Goal: Find specific page/section: Find specific page/section

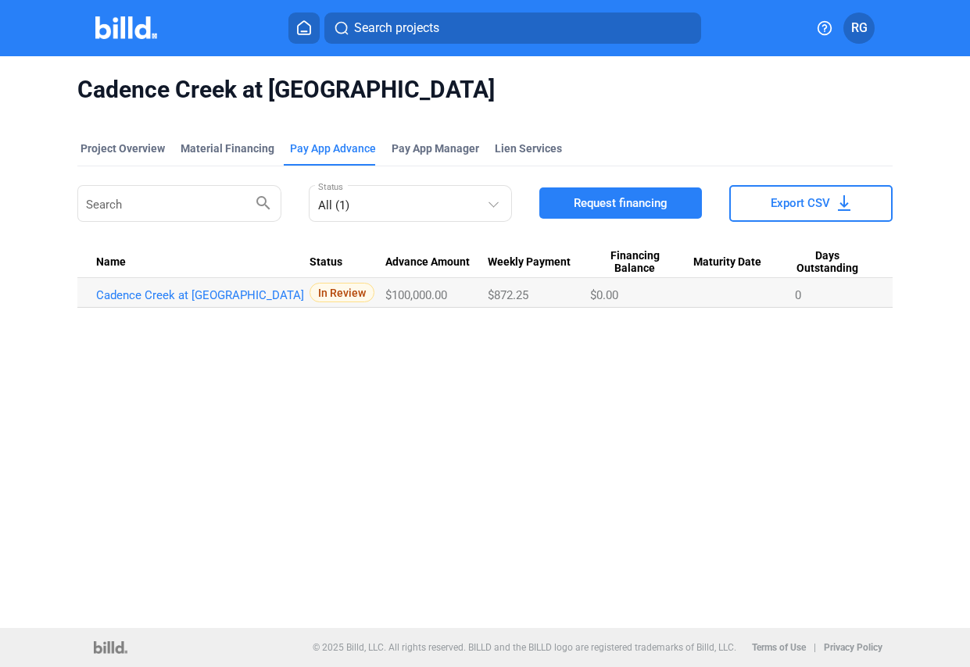
click at [780, 117] on div "Cadence Creek at [GEOGRAPHIC_DATA]" at bounding box center [484, 89] width 814 height 67
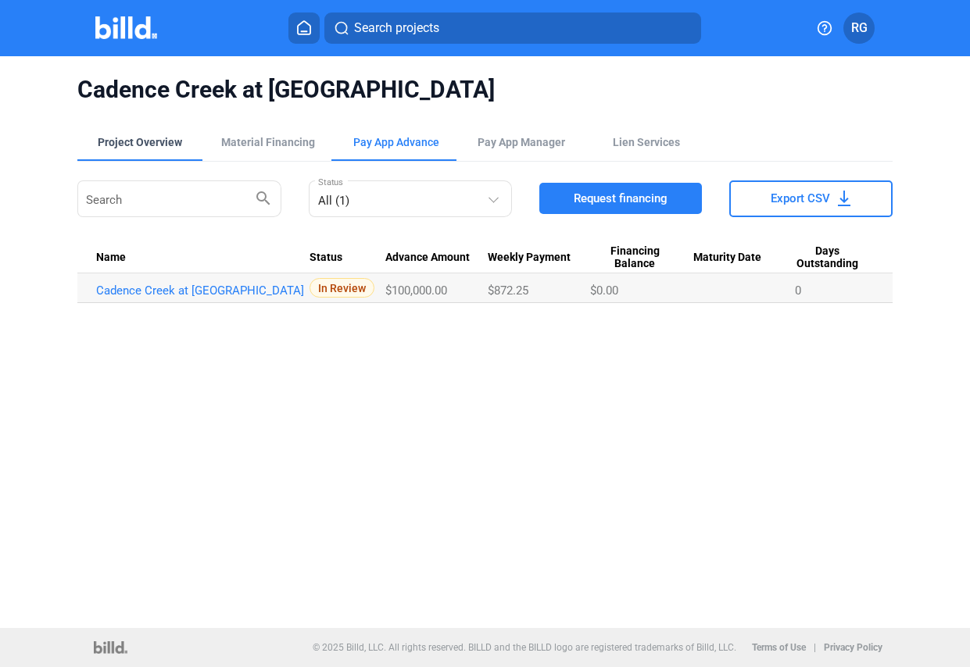
click at [139, 139] on div "Project Overview" at bounding box center [140, 142] width 84 height 16
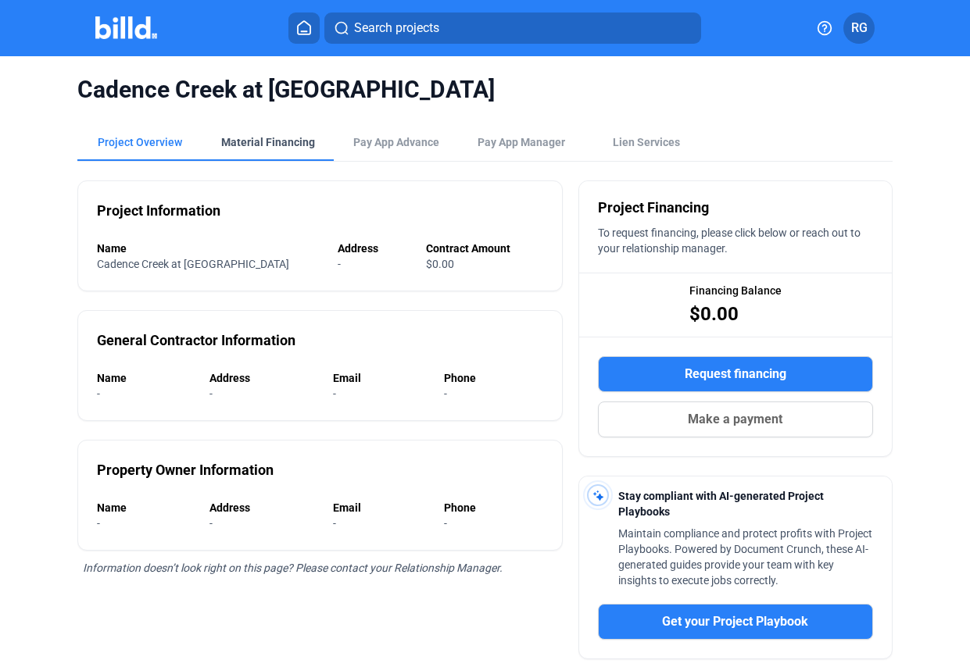
click at [255, 137] on div "Material Financing" at bounding box center [268, 142] width 94 height 16
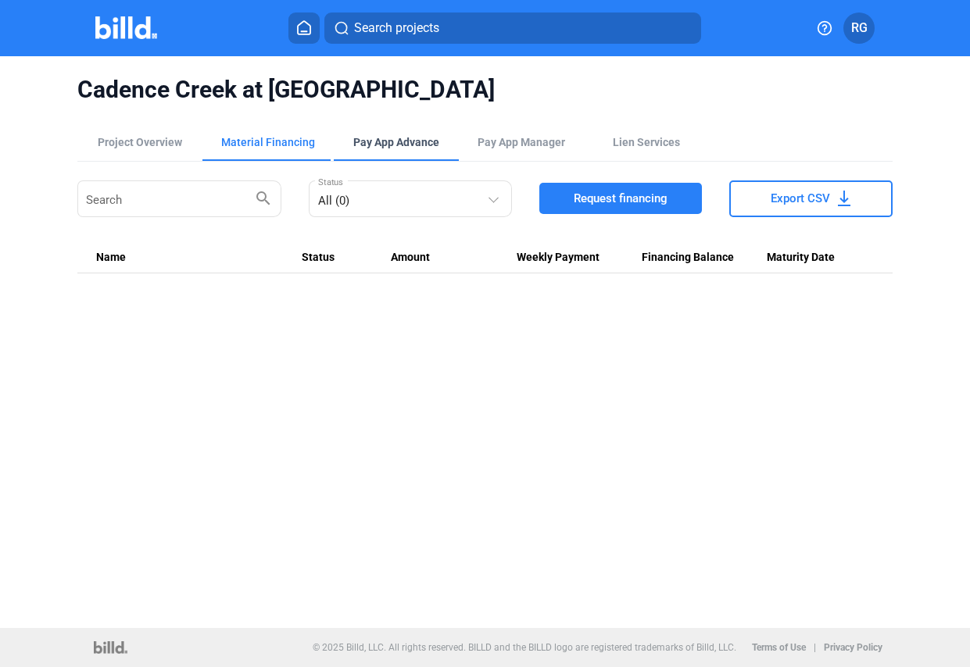
click at [390, 141] on div "Pay App Advance" at bounding box center [396, 142] width 86 height 16
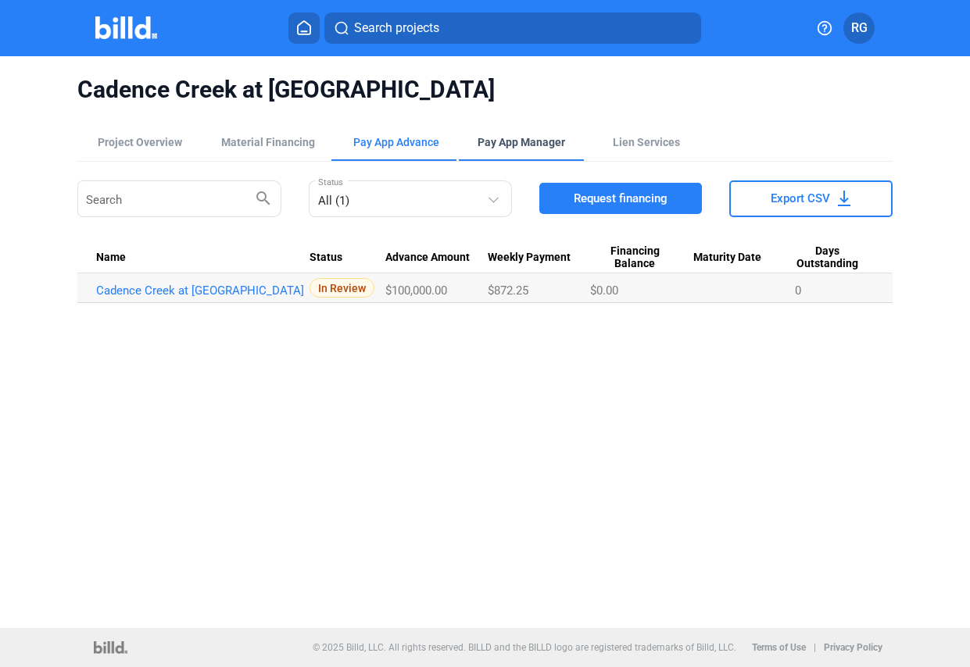
click at [535, 140] on span "Pay App Manager" at bounding box center [521, 142] width 88 height 16
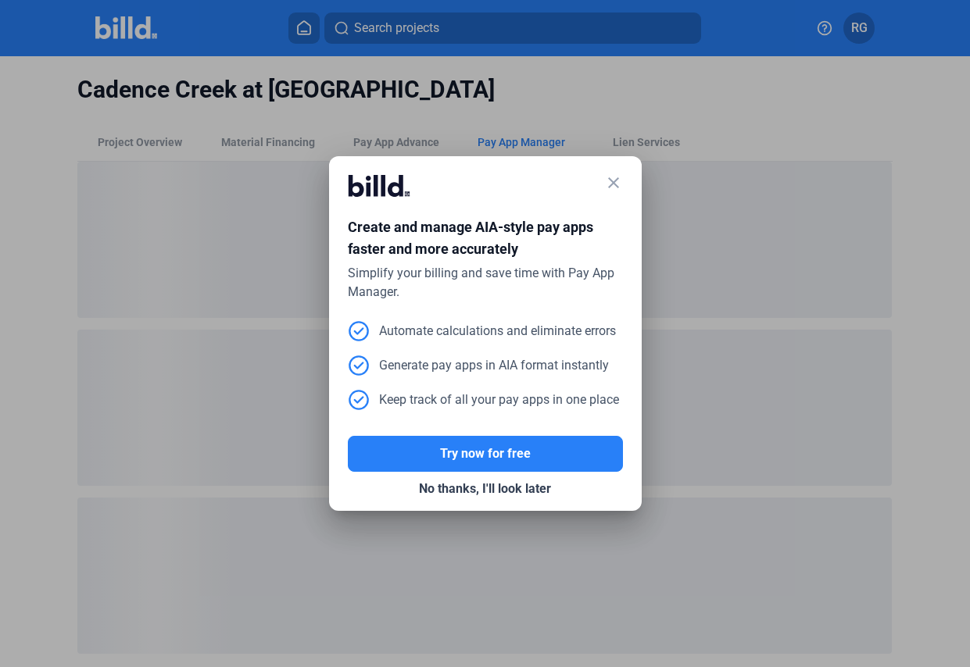
click at [611, 183] on mat-icon "close" at bounding box center [613, 182] width 19 height 19
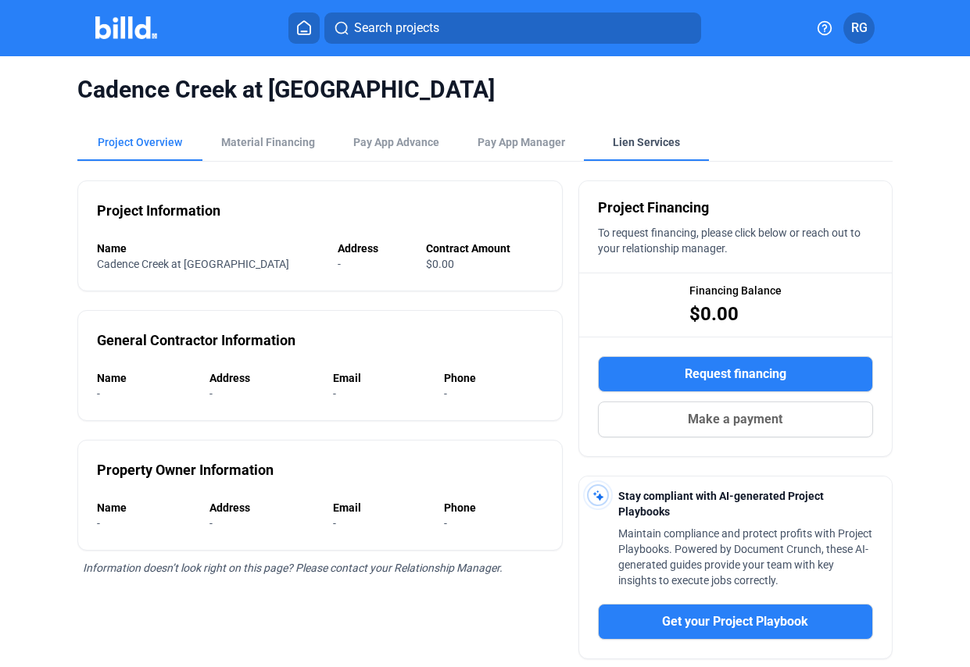
click at [624, 145] on div "Lien Services" at bounding box center [646, 142] width 67 height 16
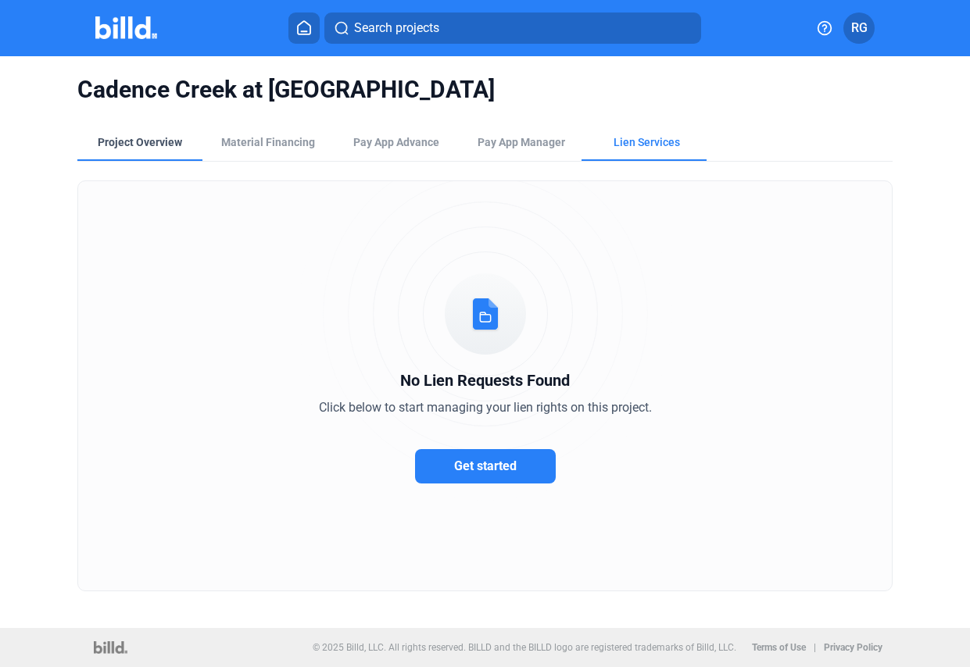
click at [158, 143] on div "Project Overview" at bounding box center [140, 142] width 84 height 16
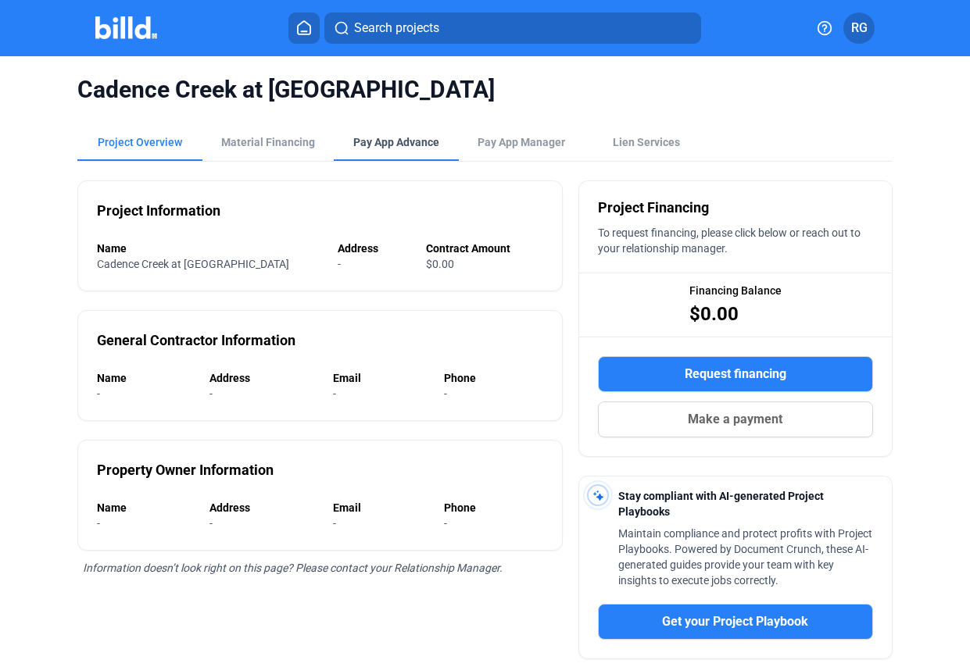
click at [365, 140] on div "Pay App Advance" at bounding box center [396, 142] width 86 height 16
